Goal: Transaction & Acquisition: Purchase product/service

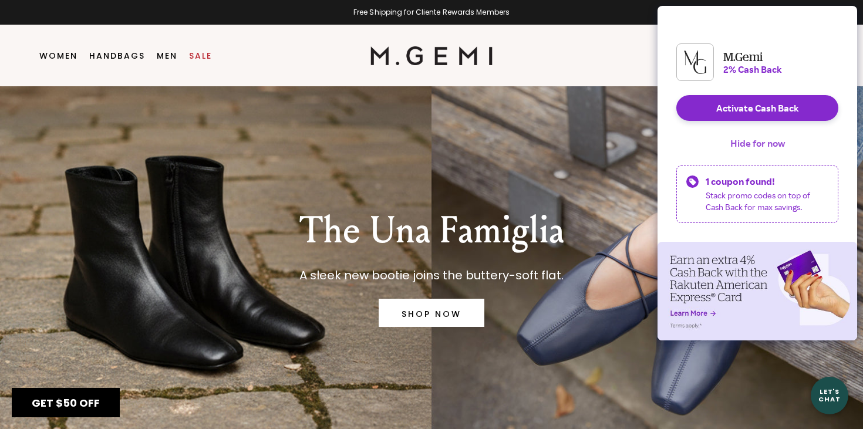
click at [736, 151] on button "Hide for now" at bounding box center [757, 143] width 73 height 26
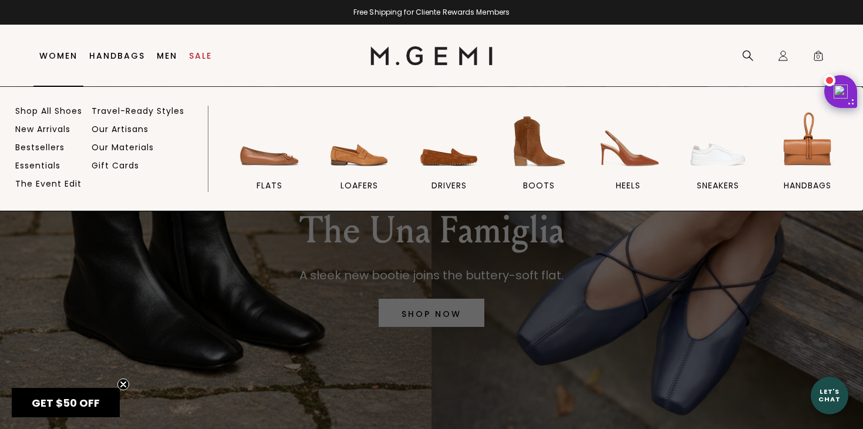
click at [70, 55] on link "Women" at bounding box center [58, 55] width 38 height 9
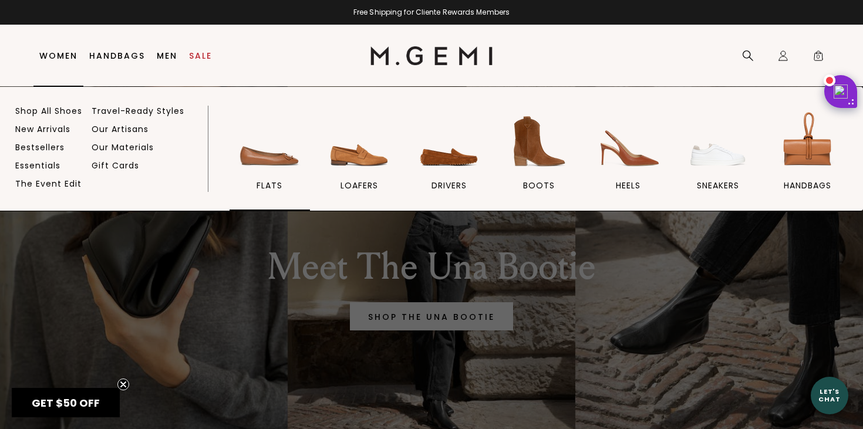
click at [276, 156] on img at bounding box center [269, 142] width 66 height 66
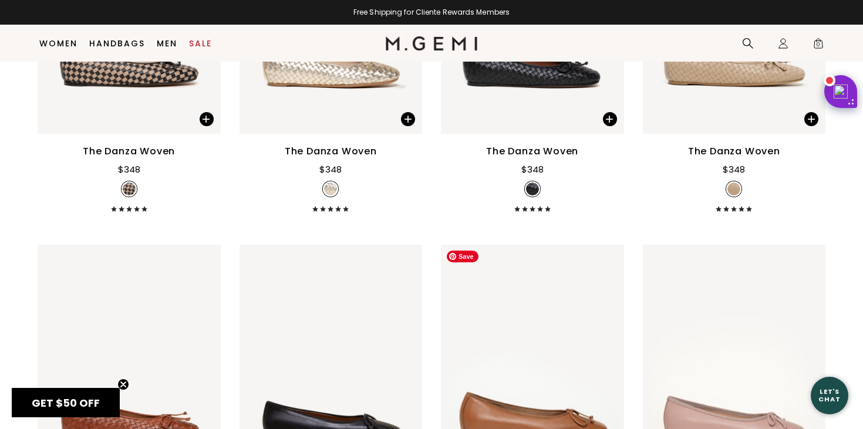
scroll to position [1402, 0]
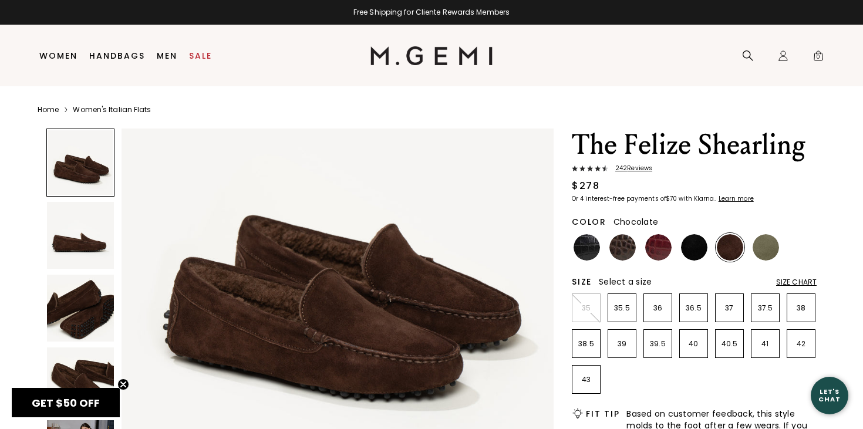
scroll to position [84, 0]
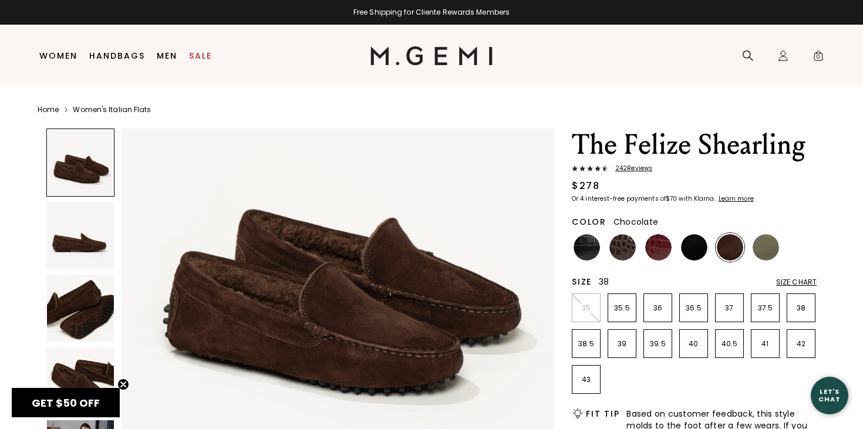
click at [794, 303] on p "38" at bounding box center [801, 307] width 28 height 9
click at [660, 246] on img at bounding box center [658, 247] width 26 height 26
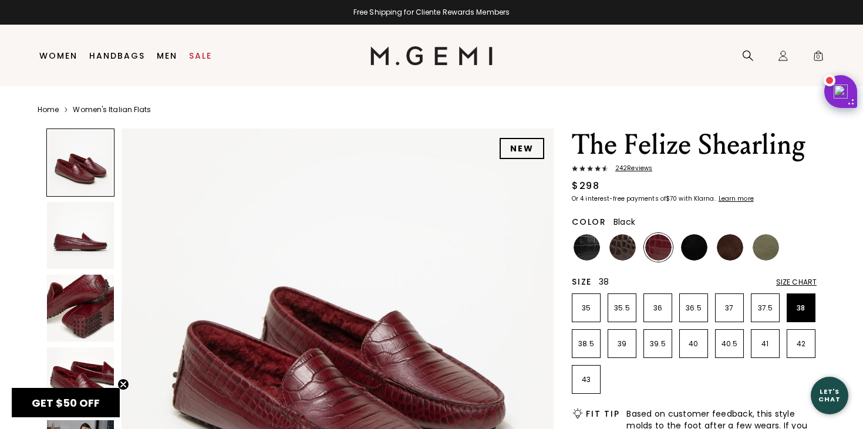
click at [698, 253] on img at bounding box center [694, 247] width 26 height 26
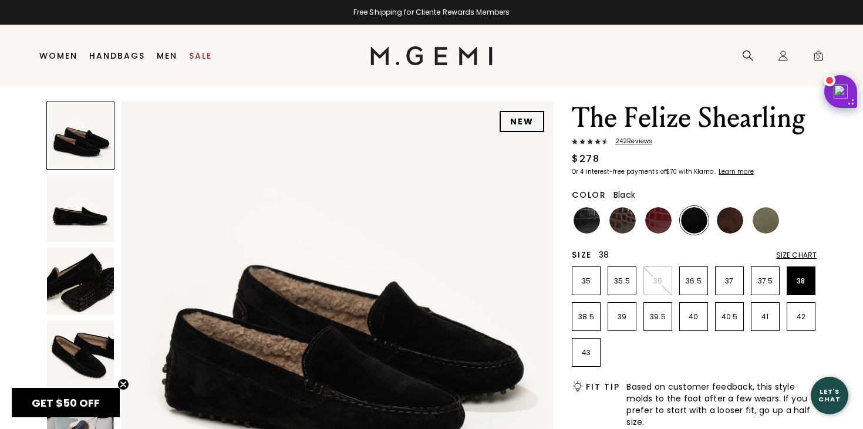
scroll to position [34, 0]
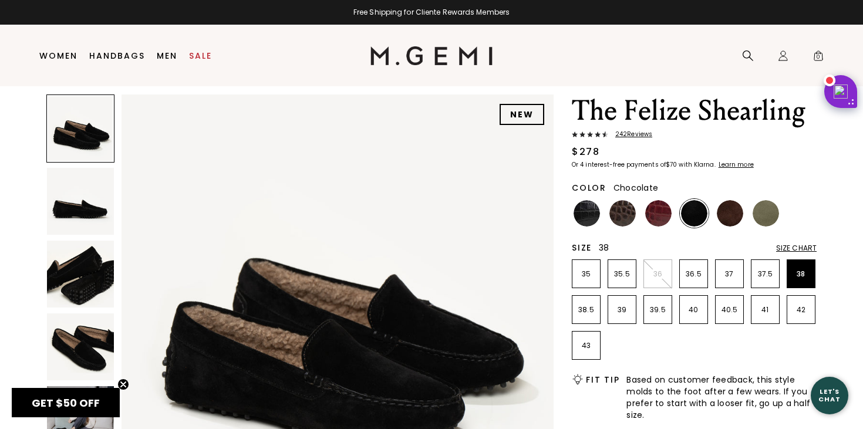
click at [726, 220] on img at bounding box center [729, 213] width 26 height 26
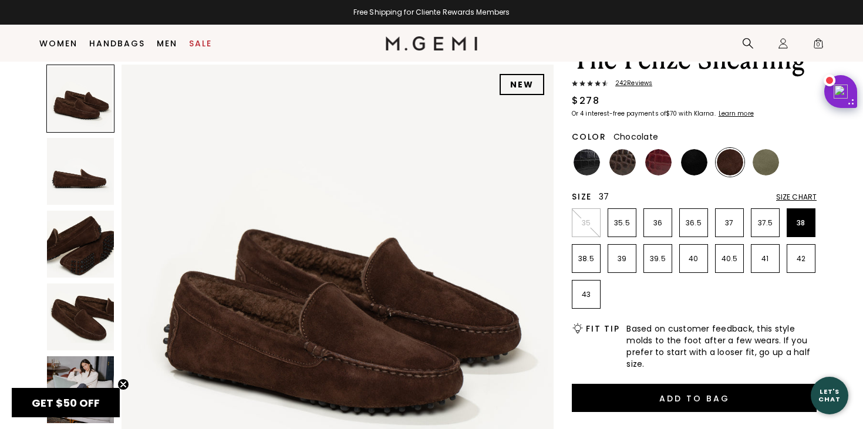
scroll to position [72, 0]
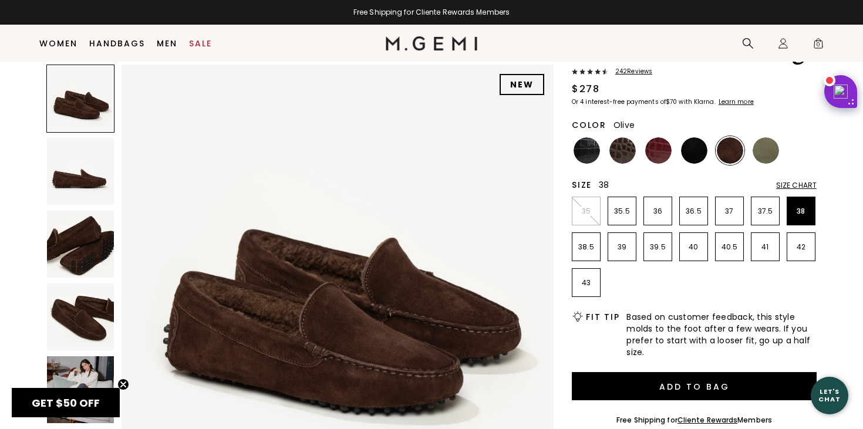
click at [763, 151] on img at bounding box center [765, 150] width 26 height 26
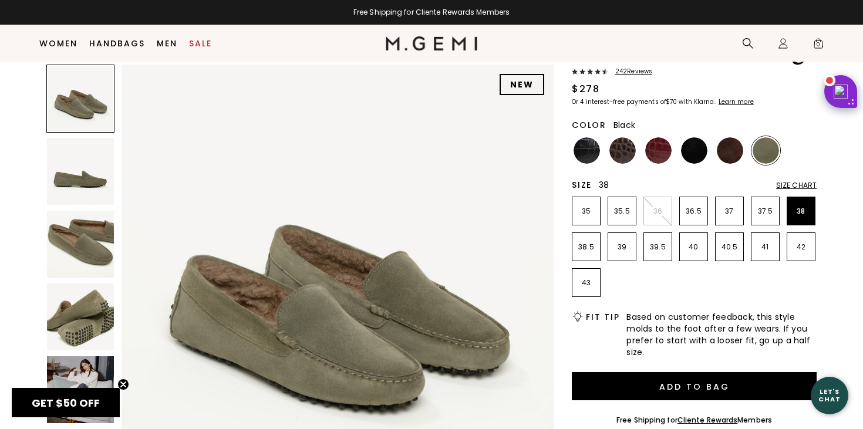
click at [696, 157] on img at bounding box center [694, 150] width 26 height 26
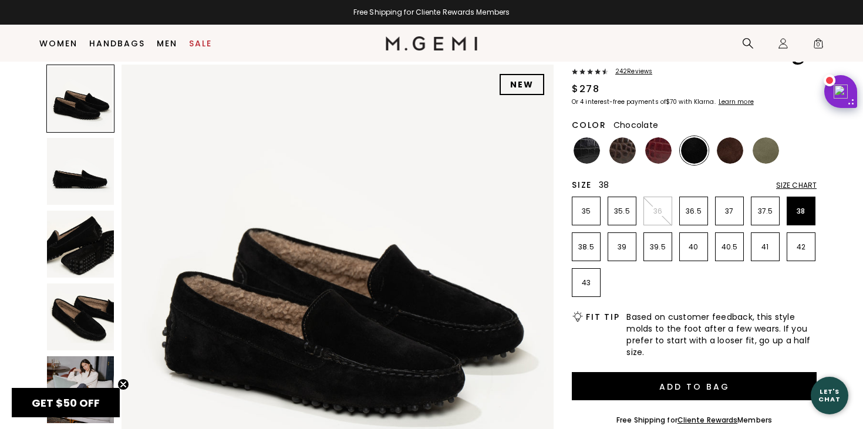
click at [726, 155] on img at bounding box center [729, 150] width 26 height 26
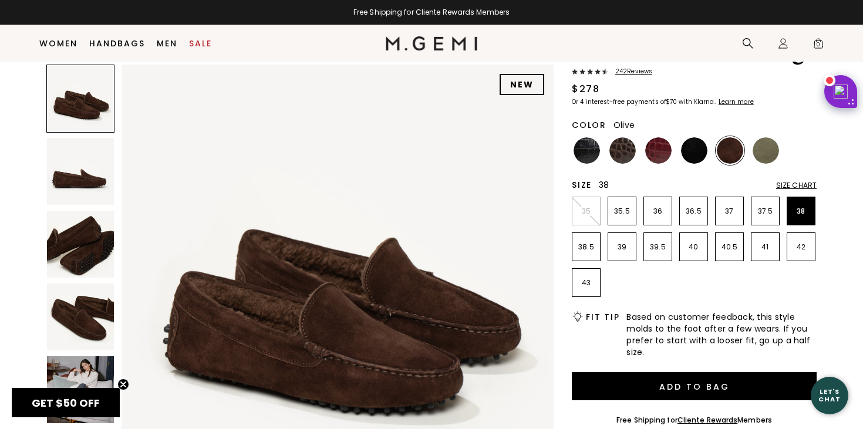
click at [768, 153] on img at bounding box center [765, 150] width 26 height 26
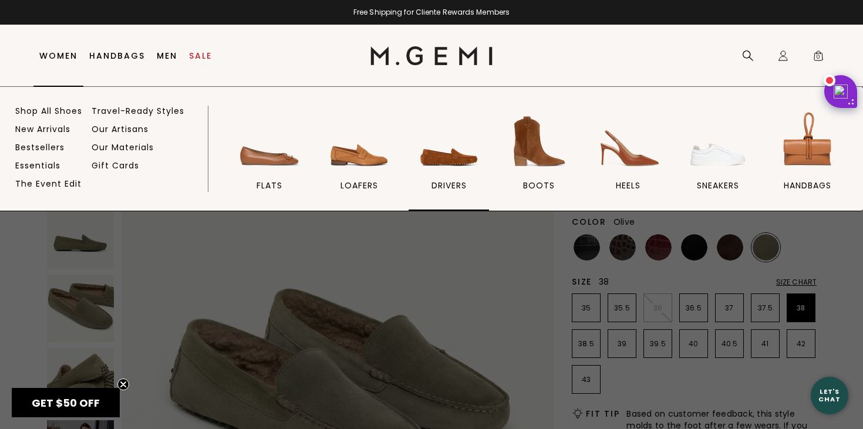
click at [449, 150] on img at bounding box center [449, 142] width 66 height 66
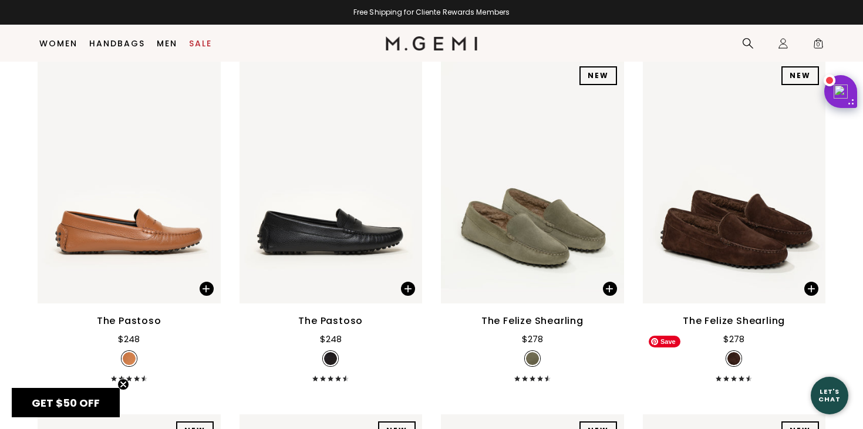
scroll to position [1929, 0]
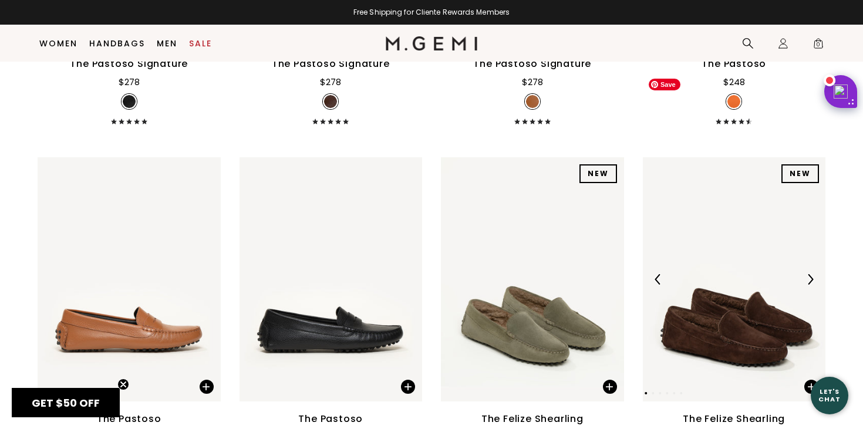
click at [718, 251] on img at bounding box center [733, 279] width 183 height 244
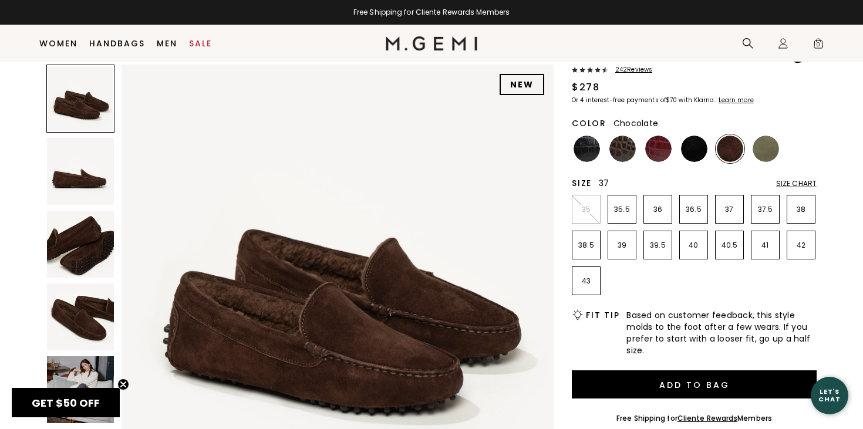
scroll to position [111, 0]
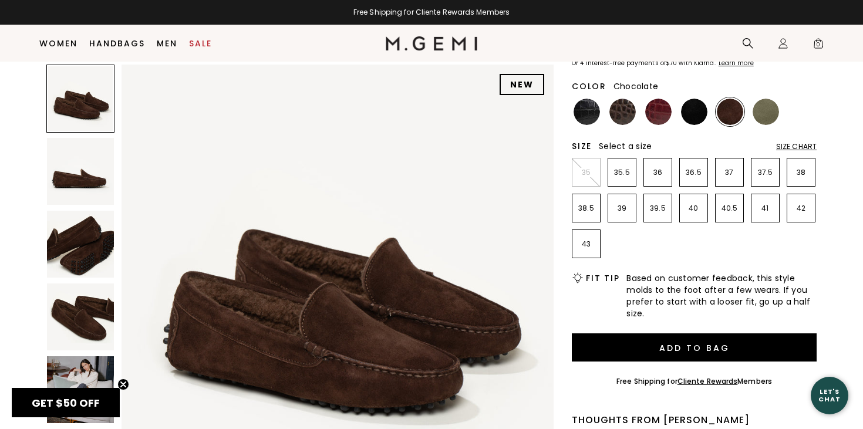
click at [68, 317] on img at bounding box center [80, 316] width 67 height 67
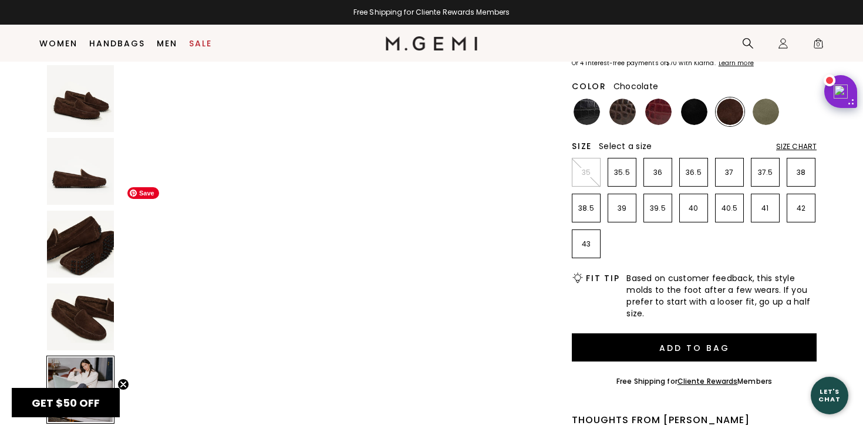
scroll to position [1831, 0]
